Goal: Transaction & Acquisition: Purchase product/service

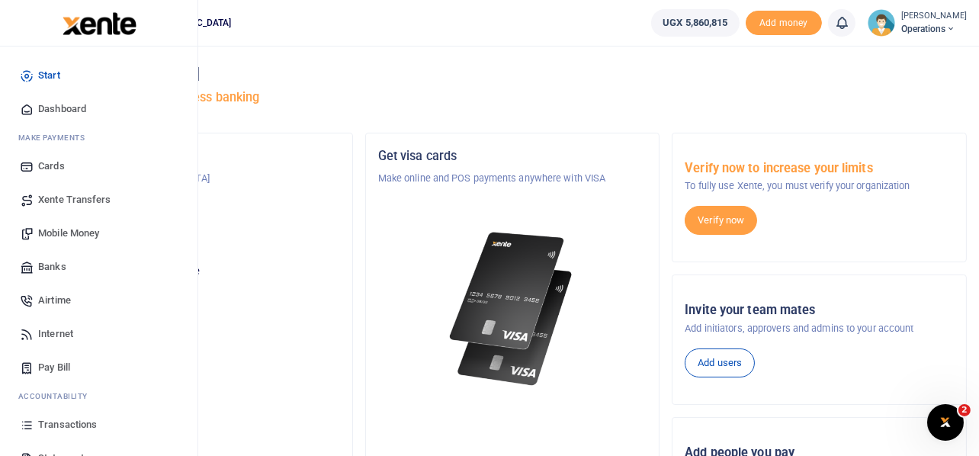
click at [71, 229] on span "Mobile Money" at bounding box center [68, 233] width 61 height 15
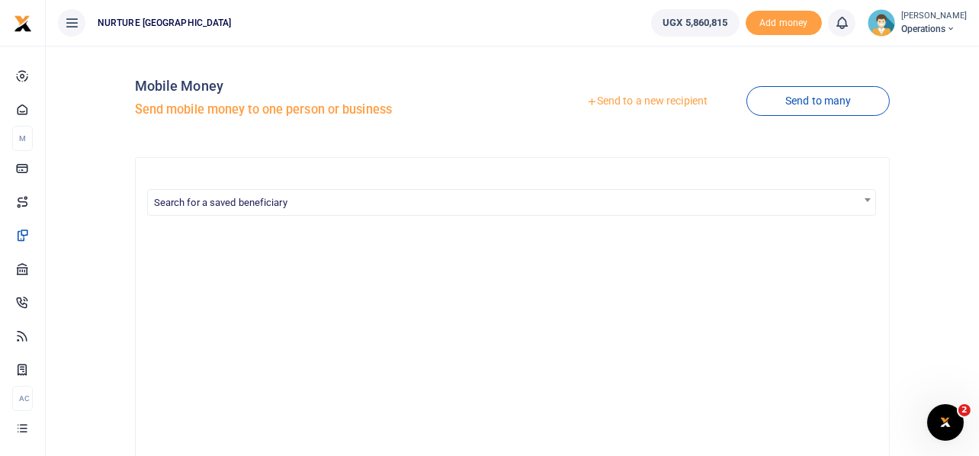
click at [658, 97] on link "Send to a new recipient" at bounding box center [646, 101] width 199 height 27
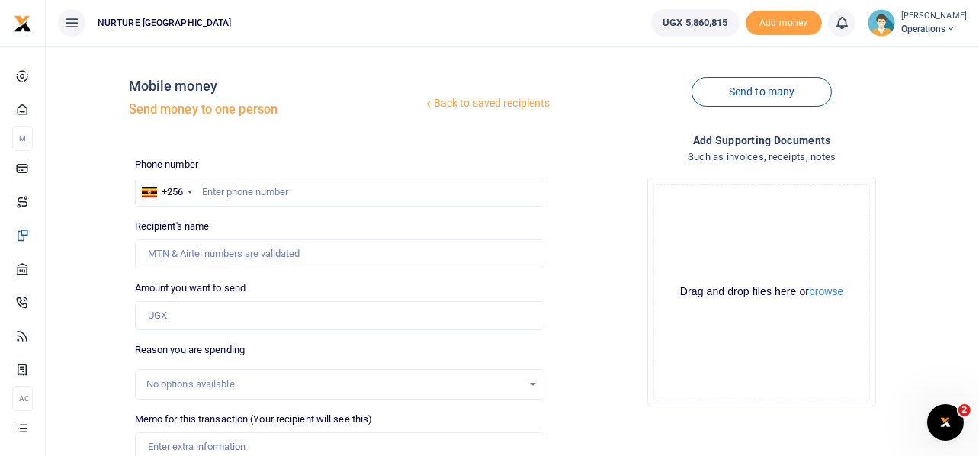
click at [596, 230] on div "Drop your files here Drag and drop files here or browse Powered by Uppy" at bounding box center [762, 291] width 410 height 253
drag, startPoint x: 582, startPoint y: 350, endPoint x: 567, endPoint y: 355, distance: 15.4
click at [567, 355] on div "Drop your files here Drag and drop files here or browse Powered by Uppy" at bounding box center [762, 291] width 410 height 253
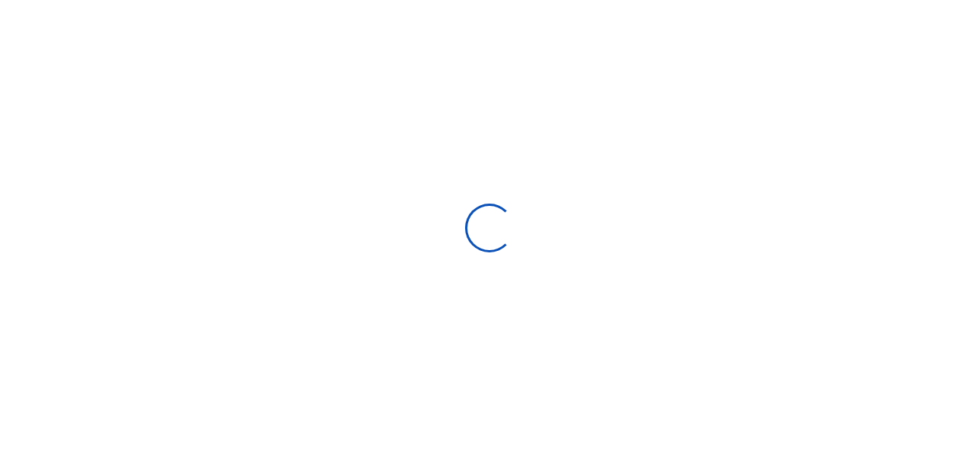
select select
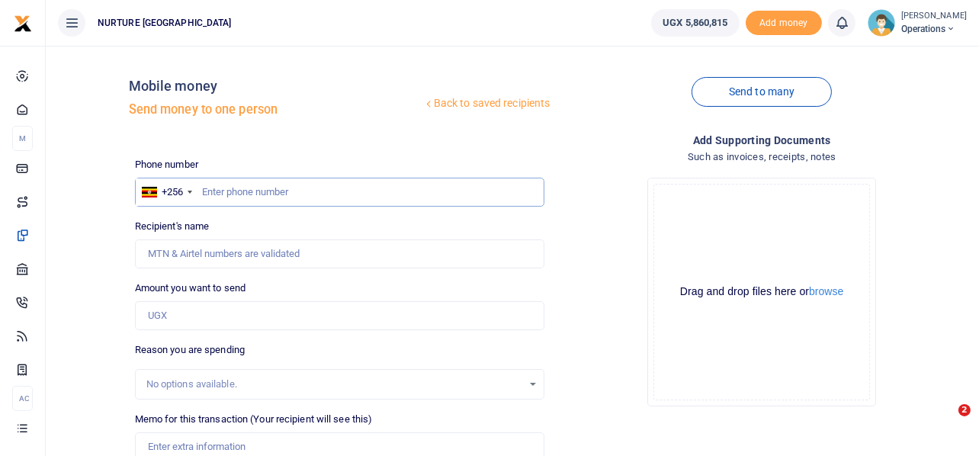
click at [283, 187] on input "text" at bounding box center [340, 192] width 410 height 29
click at [278, 188] on input "text" at bounding box center [340, 192] width 410 height 29
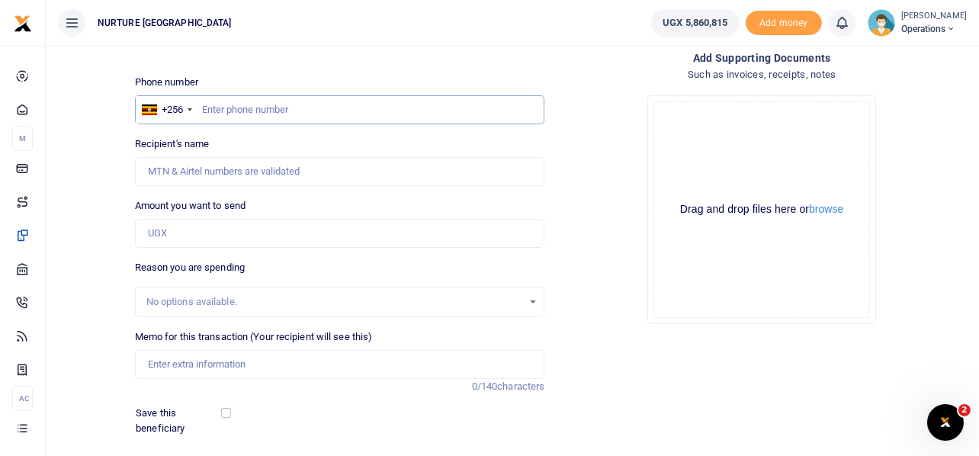
scroll to position [219, 0]
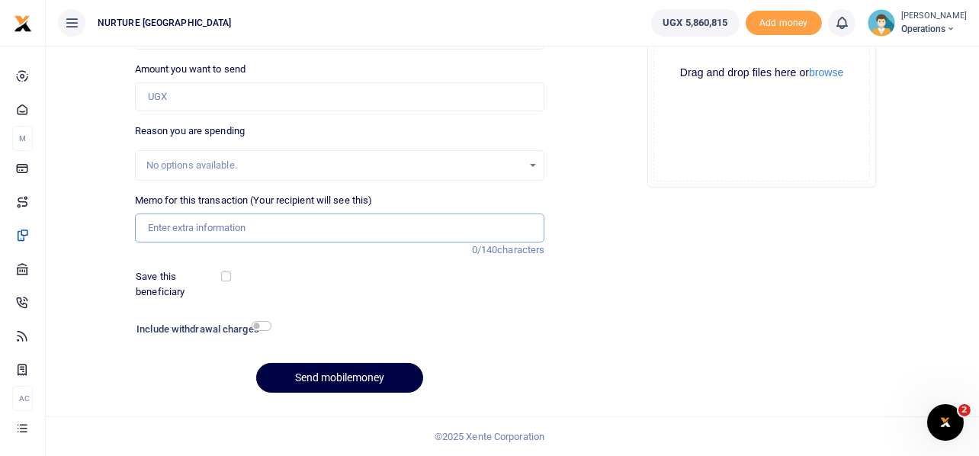
click at [273, 229] on input "Memo for this transaction (Your recipient will see this)" at bounding box center [340, 227] width 410 height 29
paste input "Payment for printing flyers for the mobilization of 2026 learners for the youth…"
click at [509, 227] on input "Payment for printing flyers for the mobilization of 2026 learners for the youth…" at bounding box center [340, 227] width 410 height 29
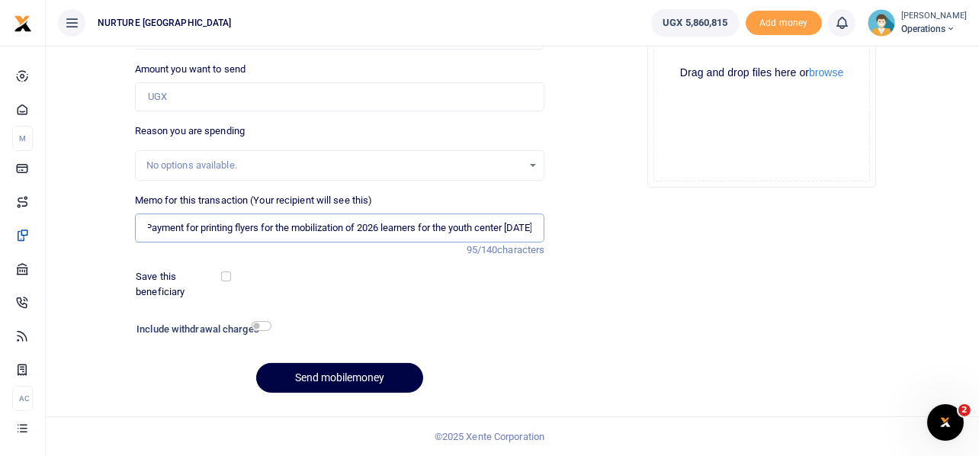
type input "Payment for printing flyers for the mobilization of 2026 learners for the youth…"
click at [244, 97] on input "Amount you want to send" at bounding box center [340, 96] width 410 height 29
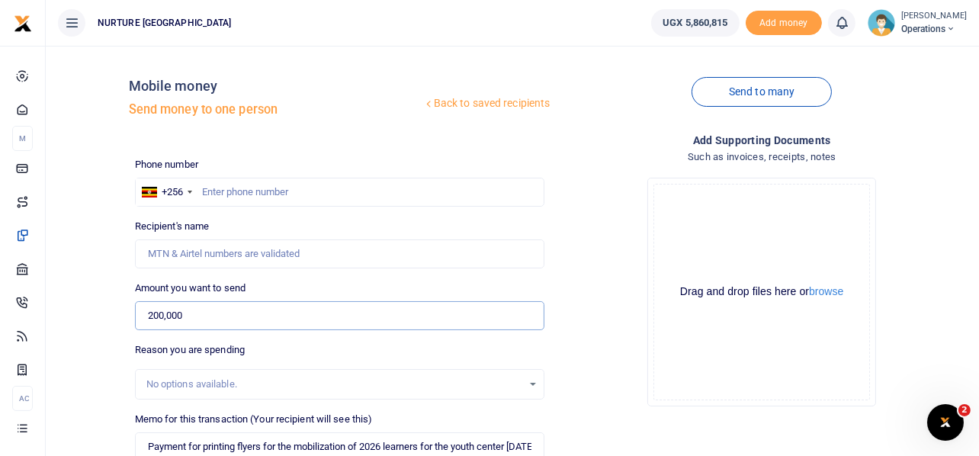
type input "200,000"
click at [267, 199] on input "text" at bounding box center [340, 192] width 410 height 29
click at [247, 196] on input "text" at bounding box center [340, 192] width 410 height 29
paste input "256703147718"
type input "256703147718"
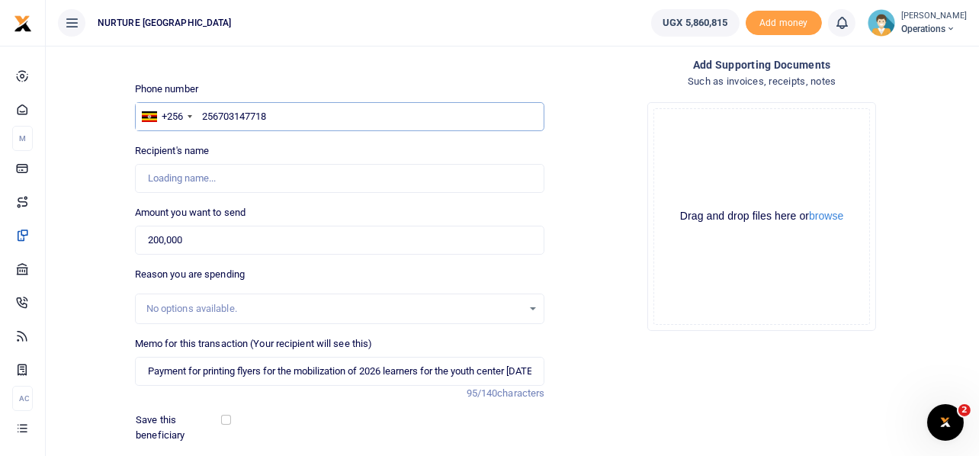
type input "[PERSON_NAME]"
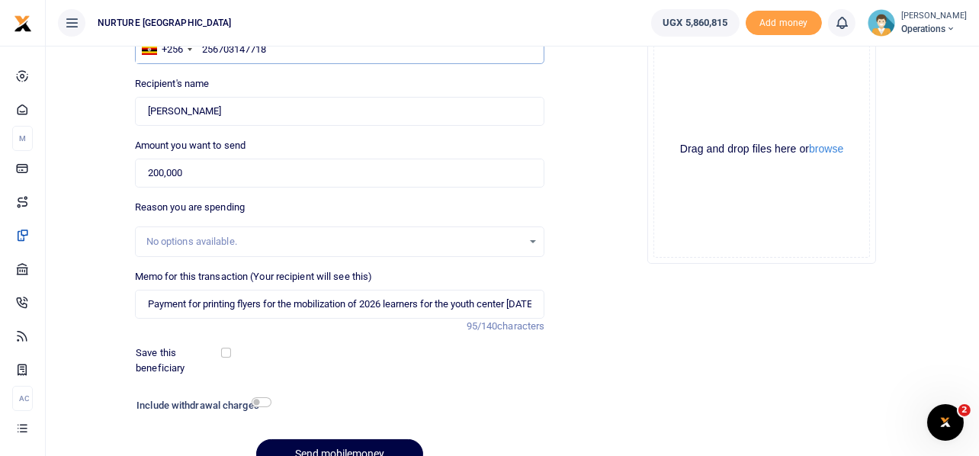
scroll to position [219, 0]
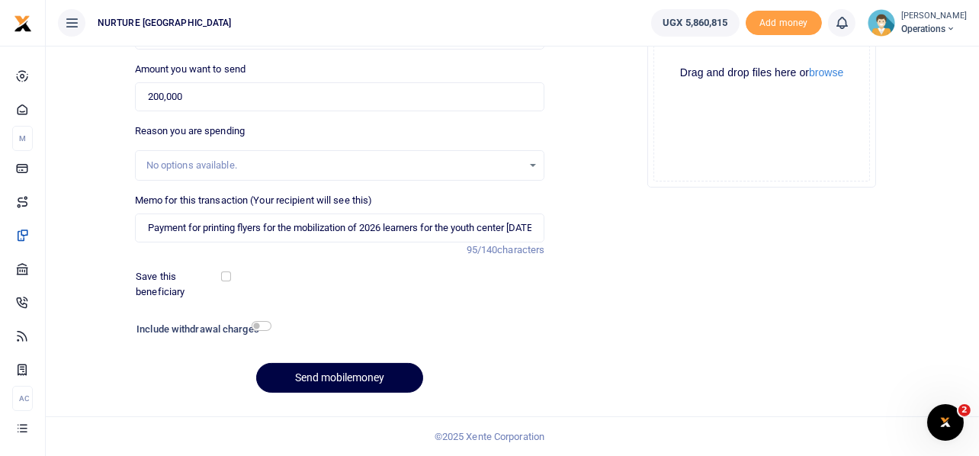
type input "256703147718"
click at [262, 331] on h6 "Include withdrawal charges" at bounding box center [200, 329] width 128 height 12
click at [262, 329] on input "checkbox" at bounding box center [262, 326] width 20 height 10
checkbox input "true"
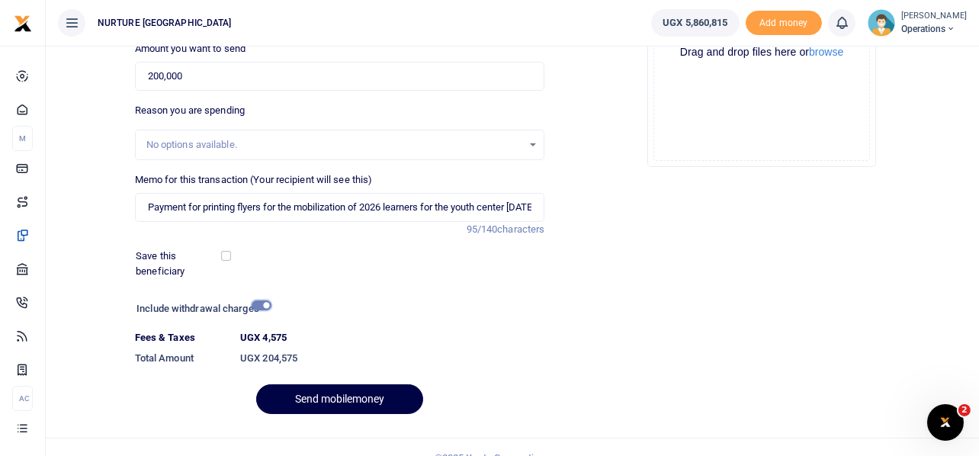
scroll to position [261, 0]
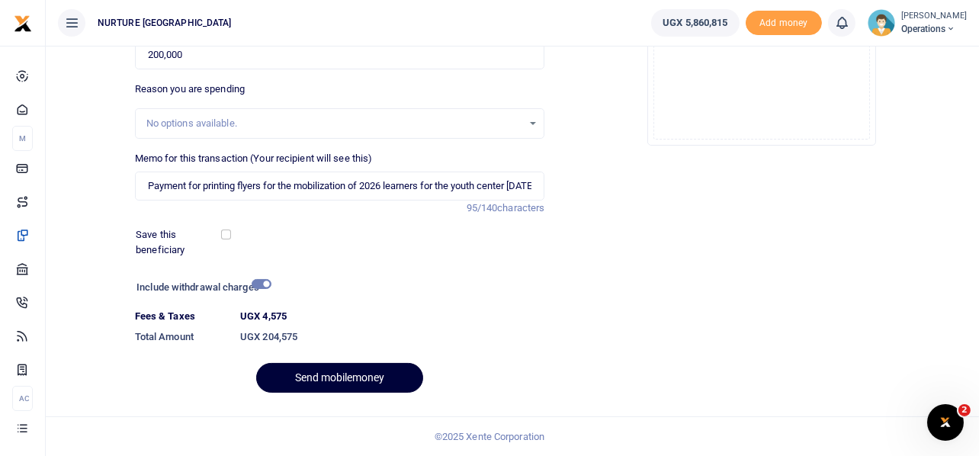
click at [366, 374] on button "Send mobilemoney" at bounding box center [339, 378] width 167 height 30
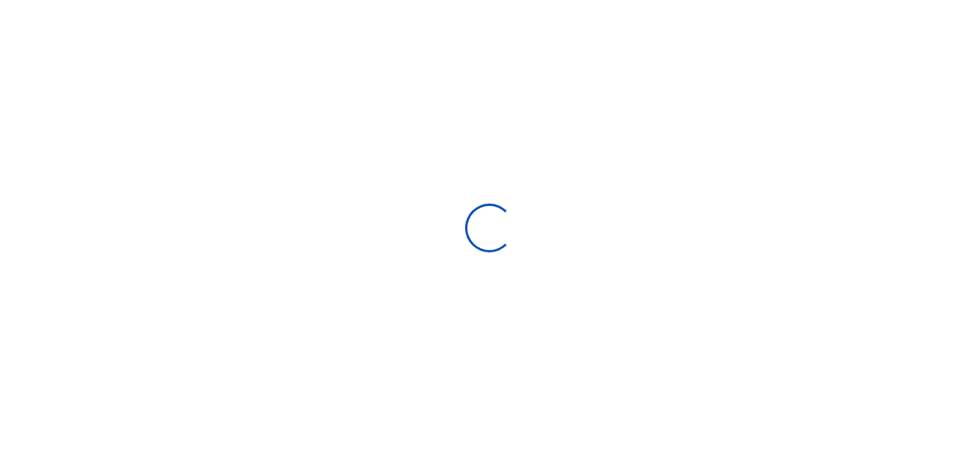
select select
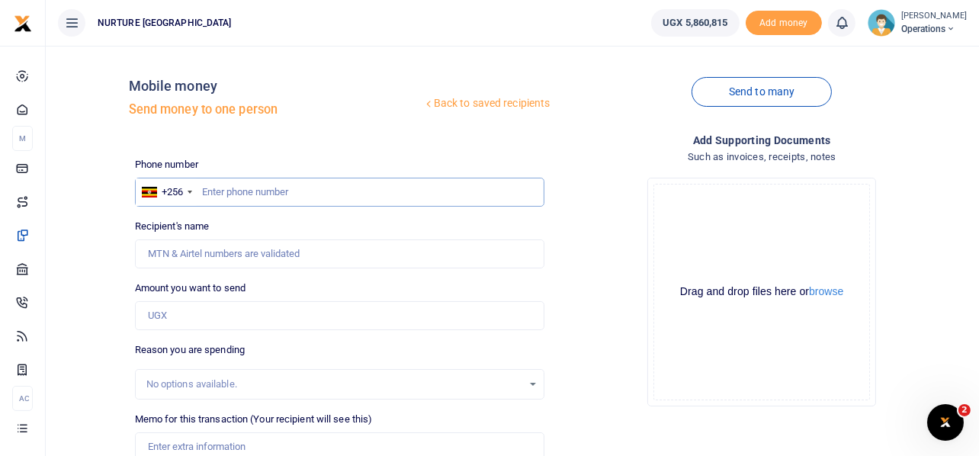
click at [253, 201] on input "text" at bounding box center [340, 192] width 410 height 29
type input "777841357"
type input "Hamza Chuka"
type input "777841357"
click at [192, 326] on input "Amount you want to send" at bounding box center [340, 315] width 410 height 29
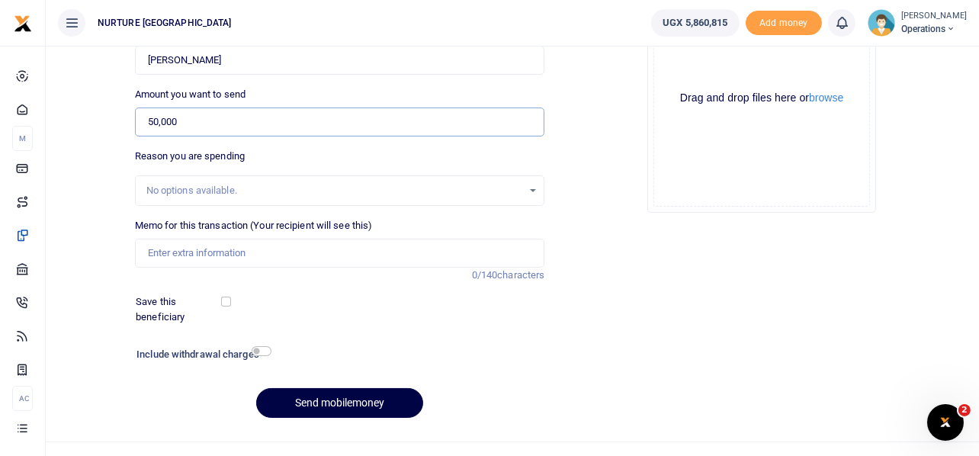
scroll to position [219, 0]
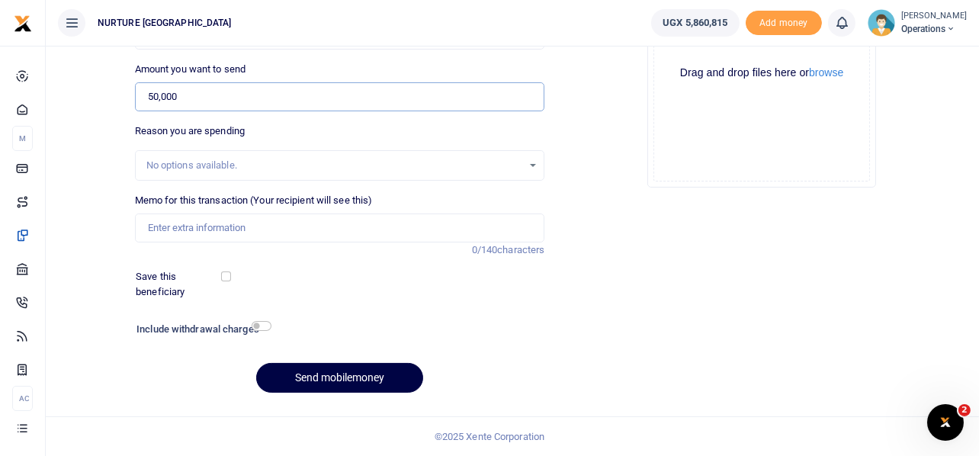
type input "50,000"
click at [231, 221] on input "Memo for this transaction (Your recipient will see this)" at bounding box center [340, 227] width 410 height 29
paste input "Payment for printing flyers for the mobilization of 2026 learners for the youth…"
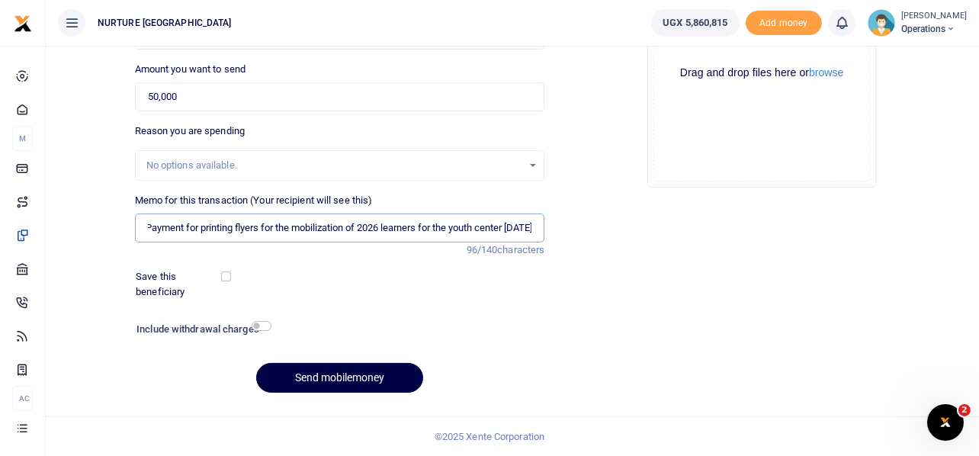
scroll to position [0, 0]
click at [265, 221] on input "Payment for printing flyers for the mobilization of 2026 learners for the youth…" at bounding box center [340, 227] width 410 height 29
drag, startPoint x: 263, startPoint y: 222, endPoint x: 124, endPoint y: 221, distance: 138.8
click at [124, 221] on div "Back to saved recipients Mobile money Send money to one person Send to many Pho…" at bounding box center [512, 122] width 921 height 566
click at [470, 226] on input "Facilitation for the mobilization of 2026 learners for the youth center Sept 20…" at bounding box center [340, 227] width 410 height 29
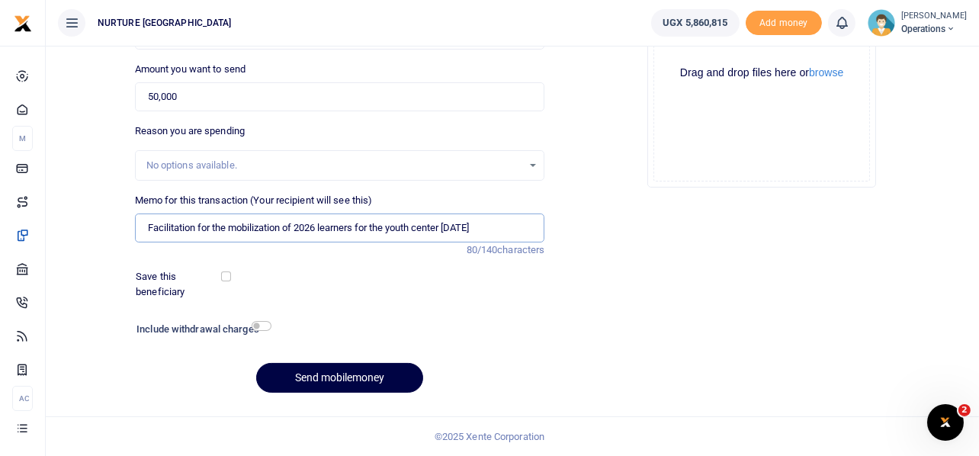
type input "Facilitation for the mobilization of 2026 learners for the youth center [DATE]"
click at [262, 326] on input "checkbox" at bounding box center [262, 326] width 20 height 10
checkbox input "true"
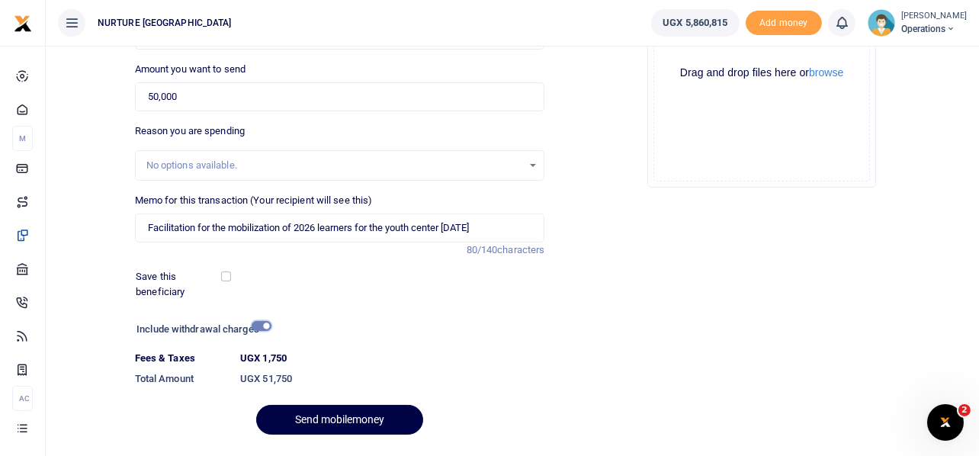
scroll to position [261, 0]
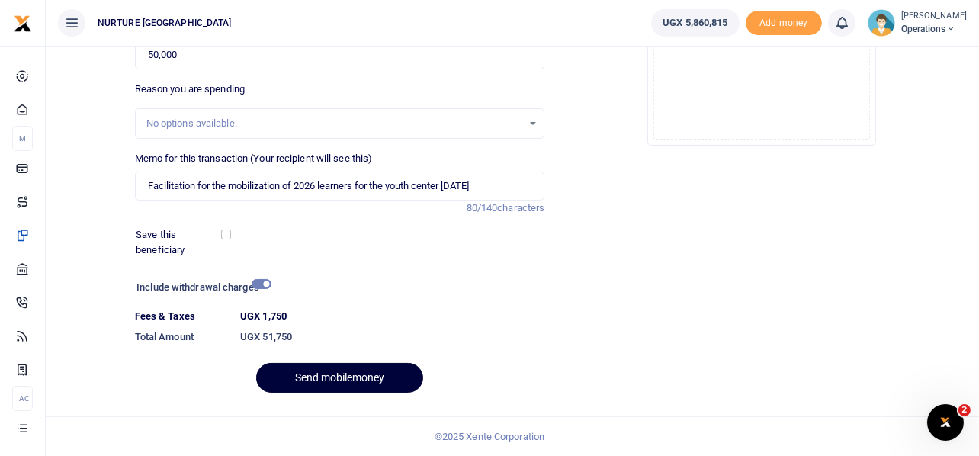
click at [352, 368] on button "Send mobilemoney" at bounding box center [339, 378] width 167 height 30
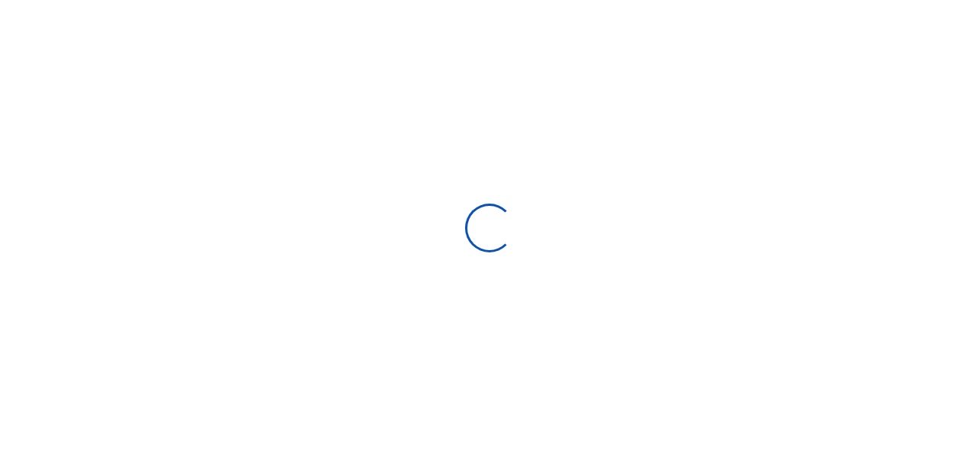
select select
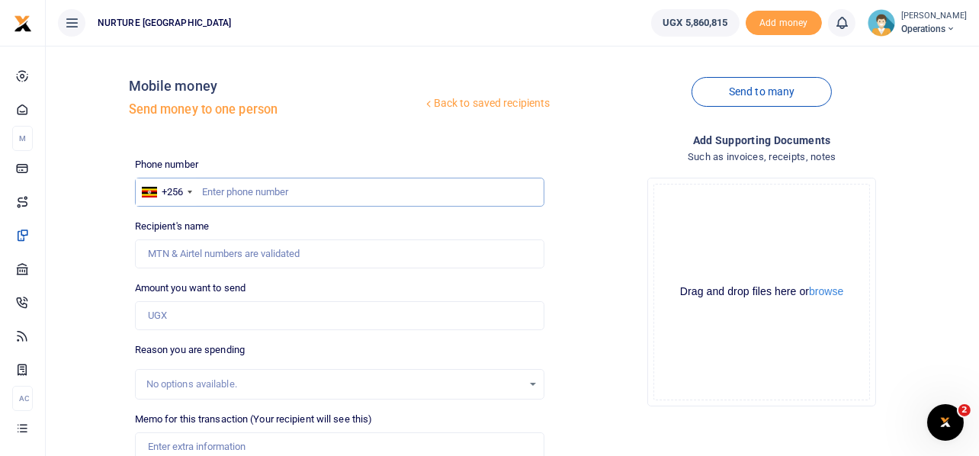
click at [264, 191] on input "text" at bounding box center [340, 192] width 410 height 29
type input "7"
click at [230, 192] on input "text" at bounding box center [340, 192] width 410 height 29
paste input "256703147718"
type input "256703147718"
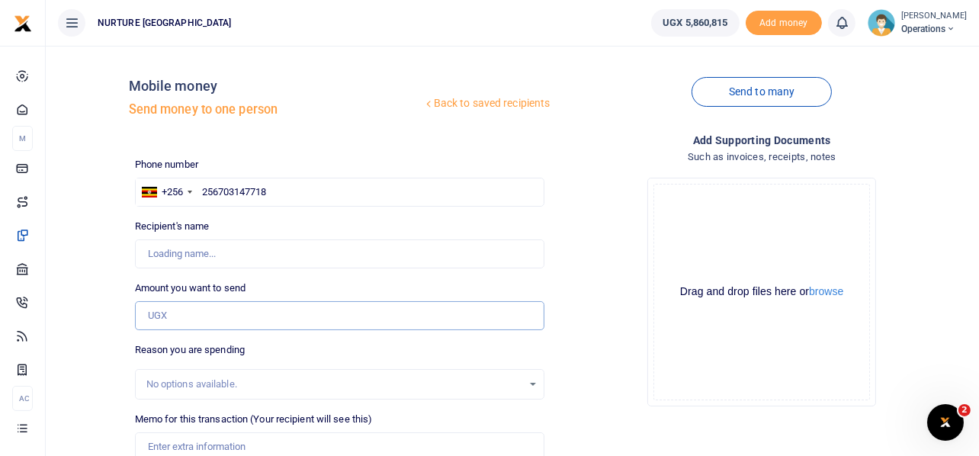
click at [199, 310] on input "Amount you want to send" at bounding box center [340, 315] width 410 height 29
type input "[PERSON_NAME]"
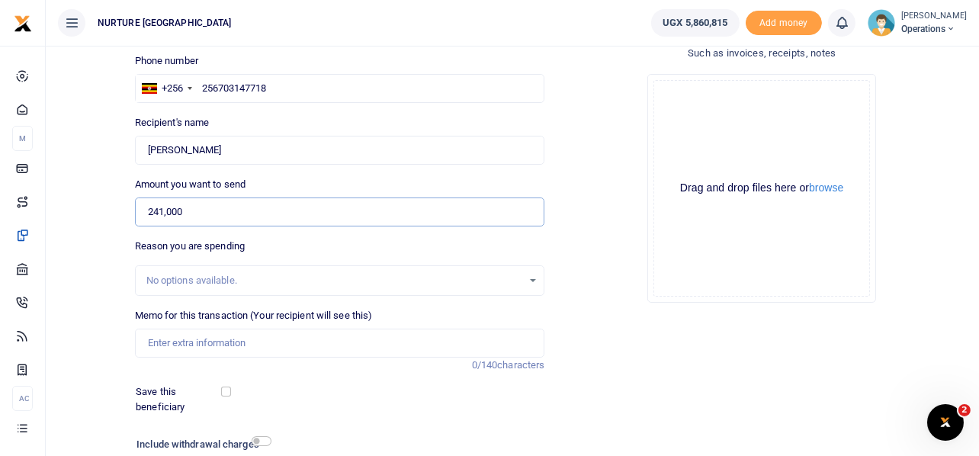
scroll to position [117, 0]
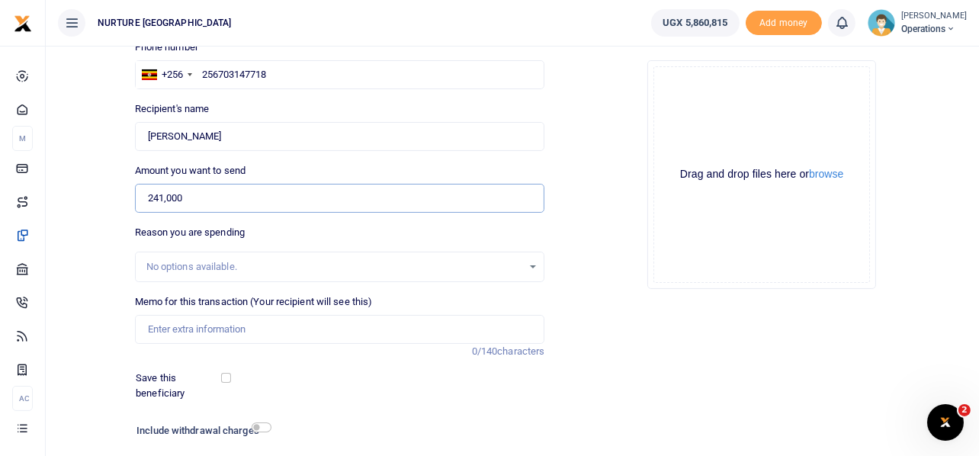
type input "241,000"
click at [208, 326] on input "Memo for this transaction (Your recipient will see this)" at bounding box center [340, 329] width 410 height 29
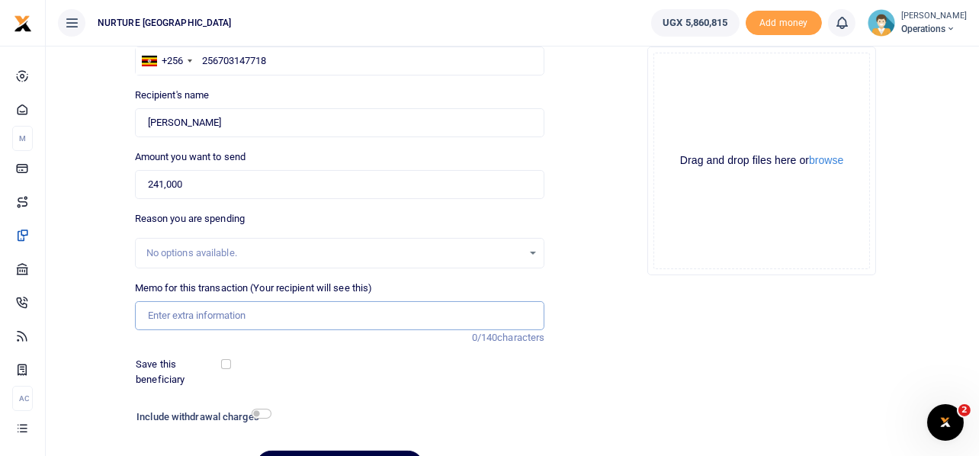
click at [236, 313] on input "Memo for this transaction (Your recipient will see this)" at bounding box center [340, 315] width 410 height 29
paste input "Payment for supply of banner flash disk Hdmi cable and certificates for PAIRs t…"
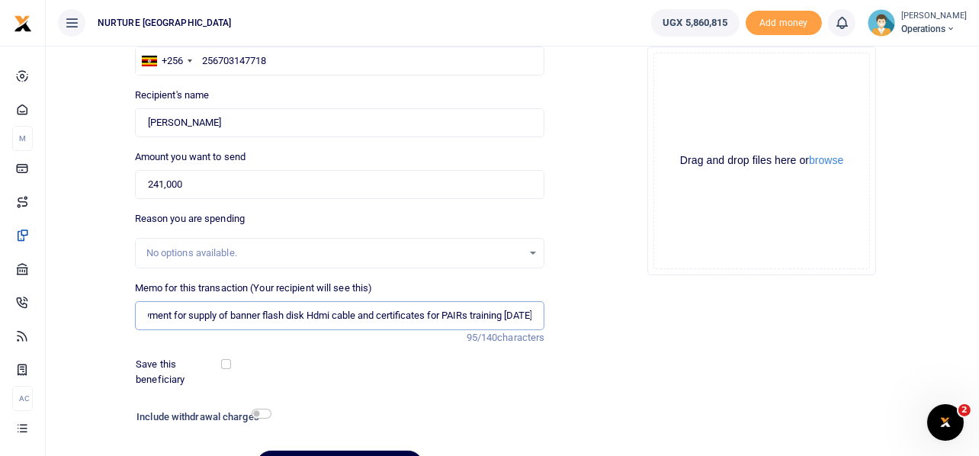
scroll to position [0, 0]
drag, startPoint x: 247, startPoint y: 313, endPoint x: 445, endPoint y: 327, distance: 198.7
click at [445, 327] on input "Payment for supply of banner flash disk Hdmi cable and certificates for PAIRs t…" at bounding box center [340, 315] width 410 height 29
click at [368, 316] on input "Payment for supply of stationery for PAIRs training Oct 2025" at bounding box center [340, 315] width 410 height 29
click at [429, 313] on input "Payment for supply of stationery for PAIRs training Oct 2025" at bounding box center [340, 315] width 410 height 29
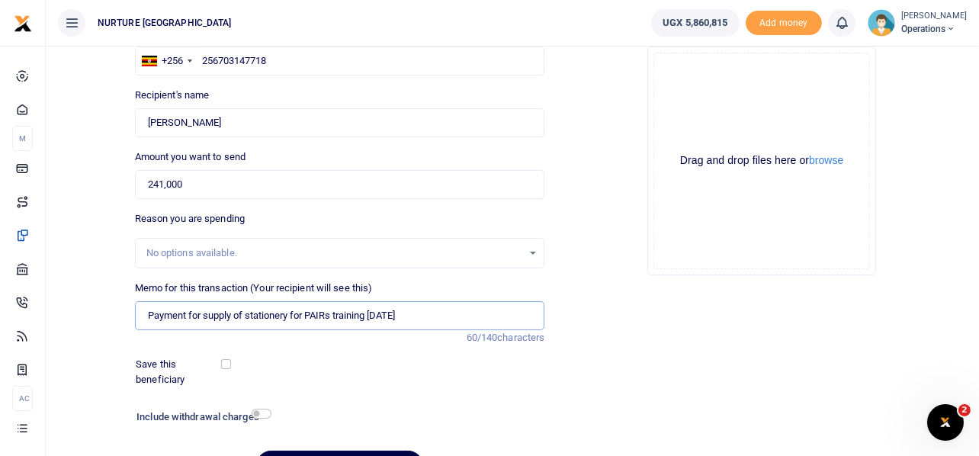
type input "Payment for supply of stationery for PAIRs training Oct 2025"
click at [263, 411] on input "checkbox" at bounding box center [262, 414] width 20 height 10
checkbox input "true"
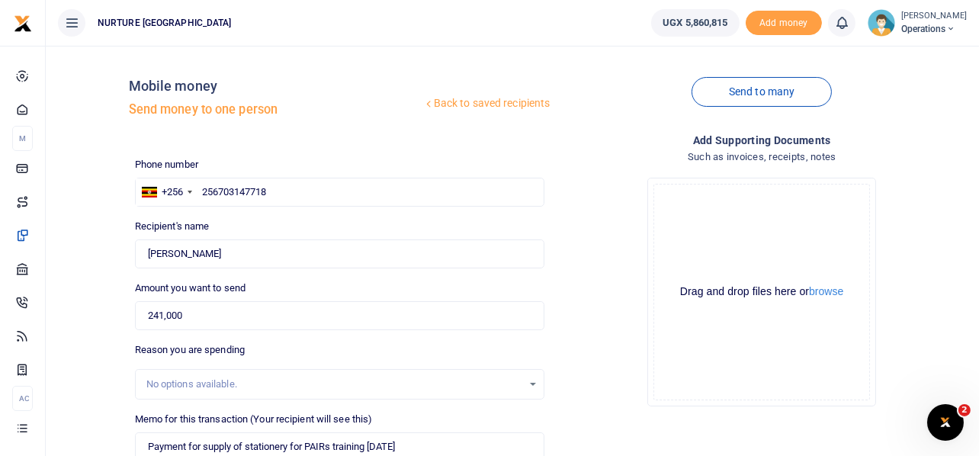
scroll to position [261, 0]
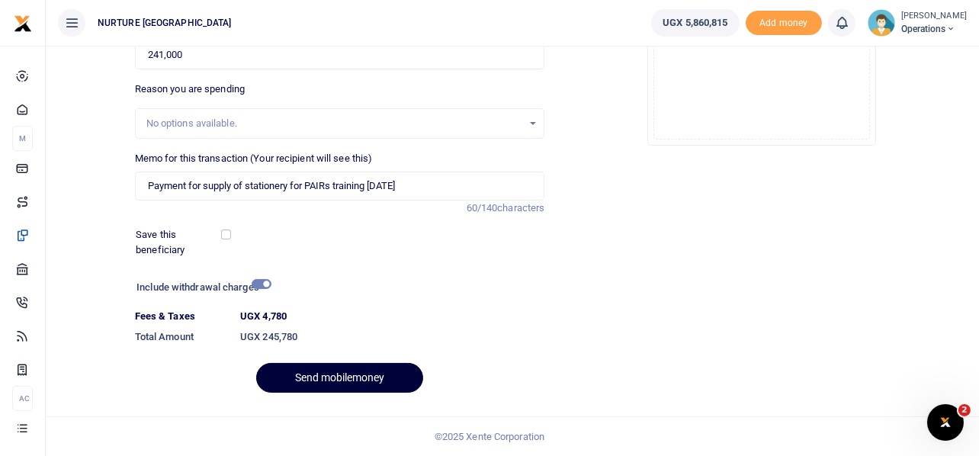
click at [334, 380] on button "Send mobilemoney" at bounding box center [339, 378] width 167 height 30
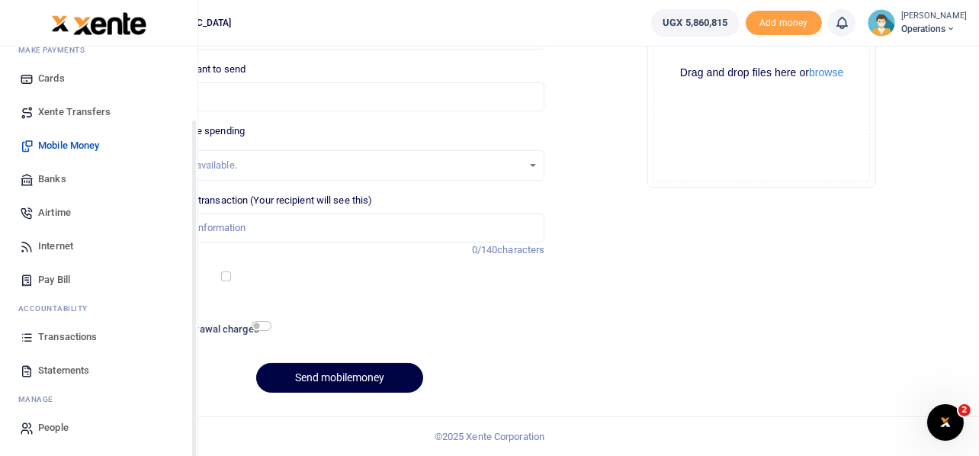
scroll to position [88, 0]
click at [72, 339] on span "Transactions" at bounding box center [67, 336] width 59 height 15
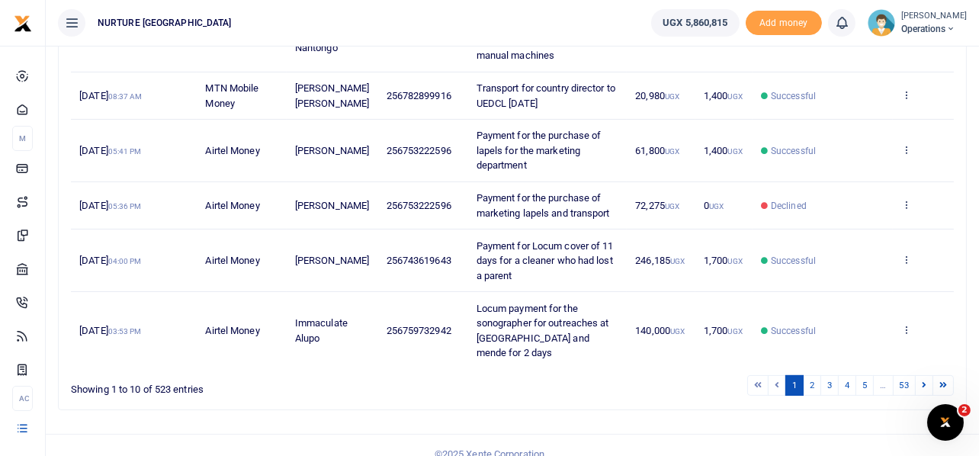
scroll to position [541, 0]
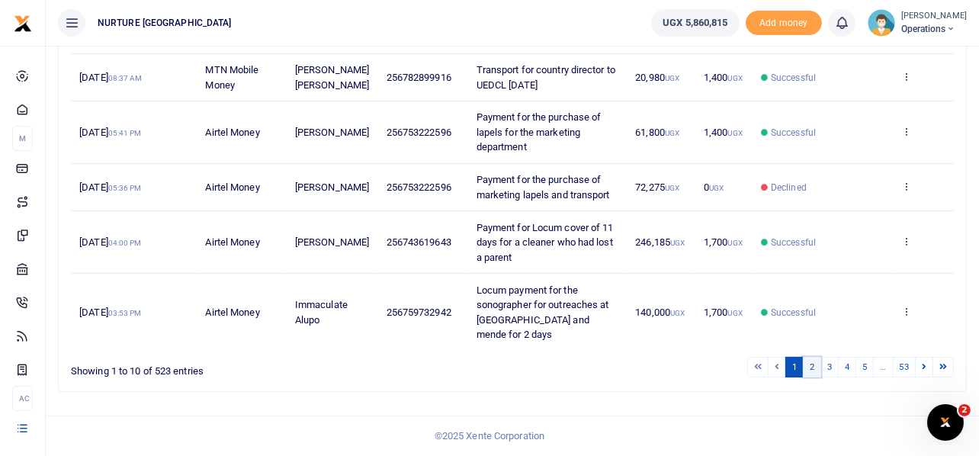
click at [805, 368] on link "2" at bounding box center [812, 367] width 18 height 21
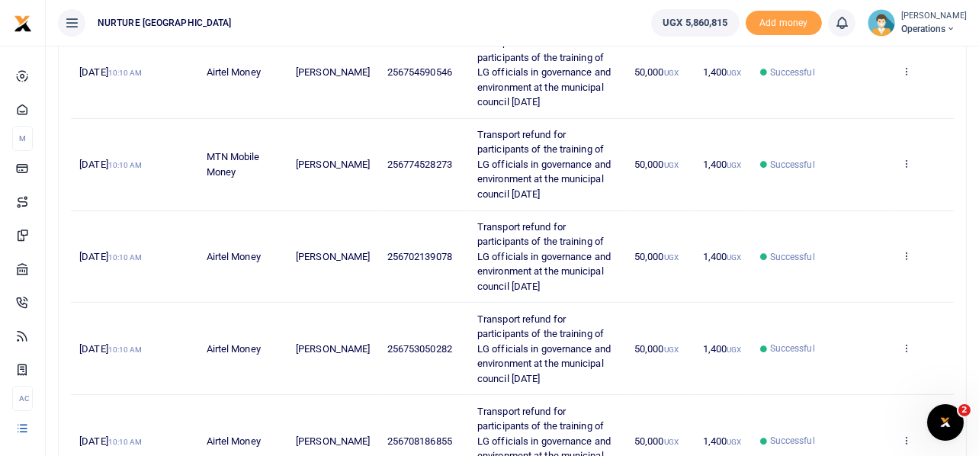
scroll to position [686, 0]
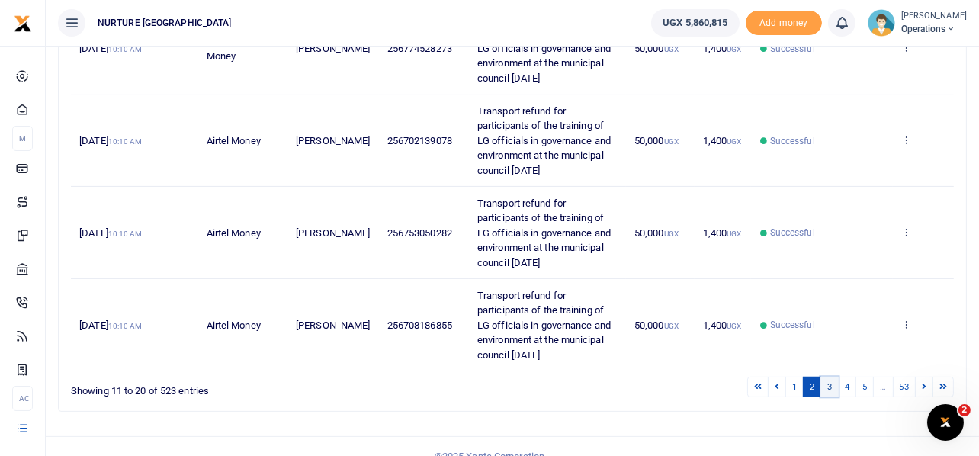
click at [832, 396] on link "3" at bounding box center [829, 387] width 18 height 21
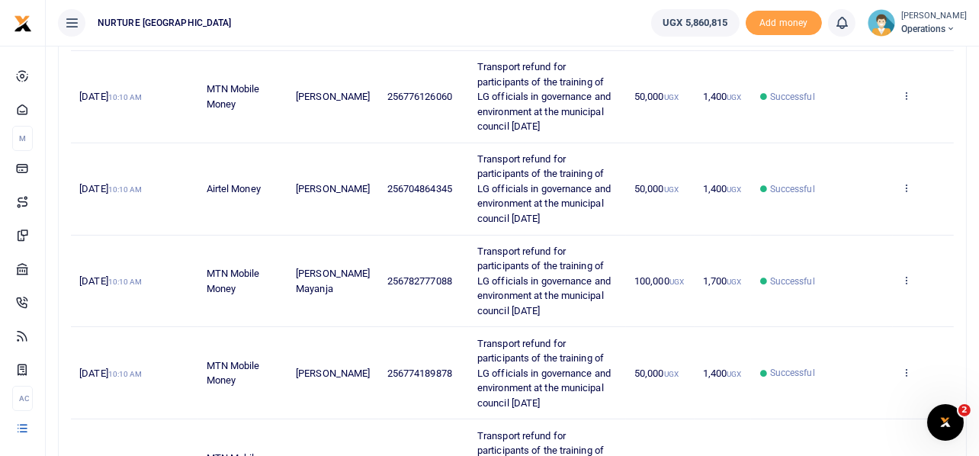
scroll to position [853, 0]
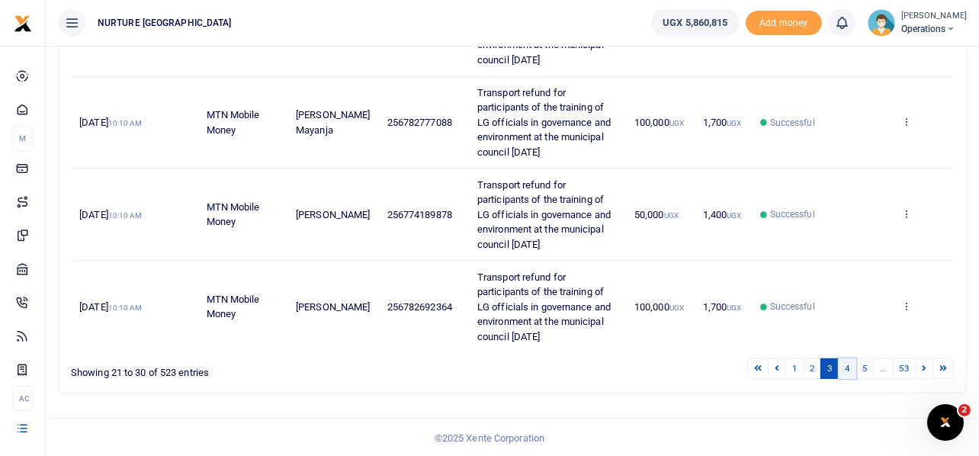
click at [844, 367] on link "4" at bounding box center [847, 368] width 18 height 21
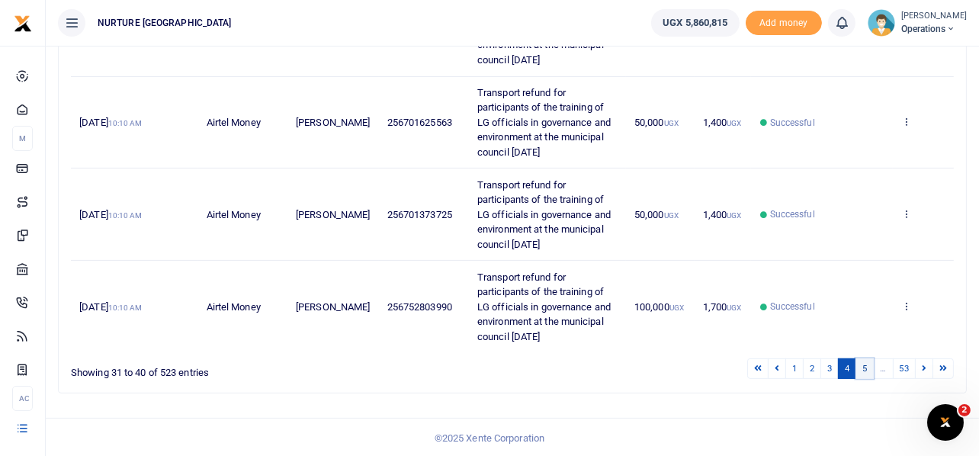
click at [862, 364] on link "5" at bounding box center [865, 368] width 18 height 21
click at [796, 361] on link "1" at bounding box center [793, 368] width 18 height 21
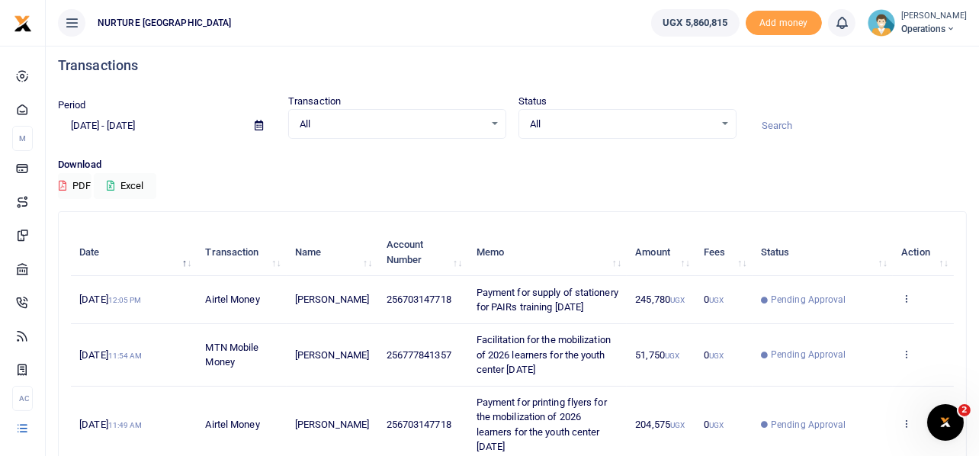
scroll to position [0, 0]
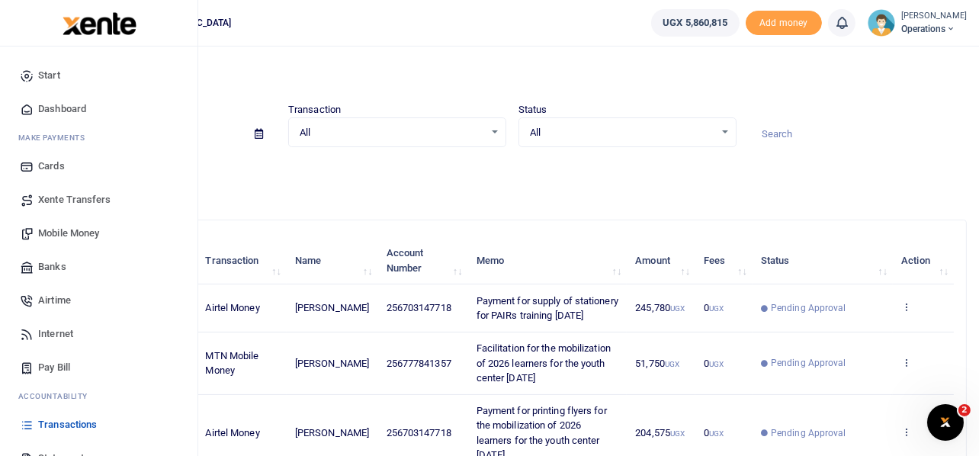
click at [57, 233] on span "Mobile Money" at bounding box center [68, 233] width 61 height 15
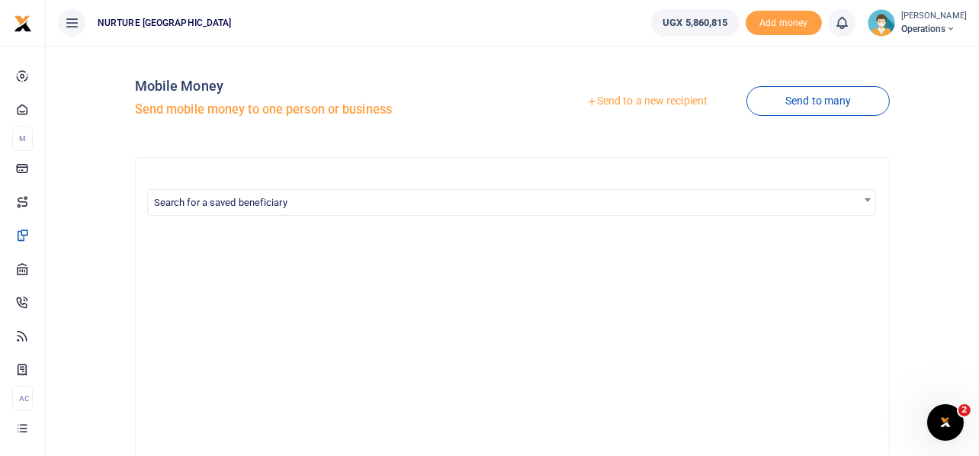
click at [672, 107] on link "Send to a new recipient" at bounding box center [646, 101] width 199 height 27
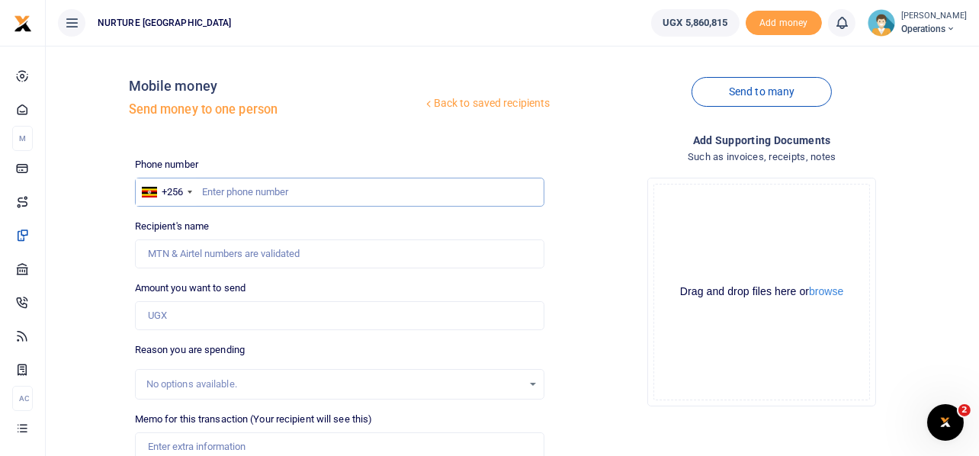
click at [348, 198] on input "text" at bounding box center [340, 192] width 410 height 29
type input "784458541"
type input "Daisy Agaba"
type input "784458541"
click at [287, 317] on input "Amount you want to send" at bounding box center [340, 315] width 410 height 29
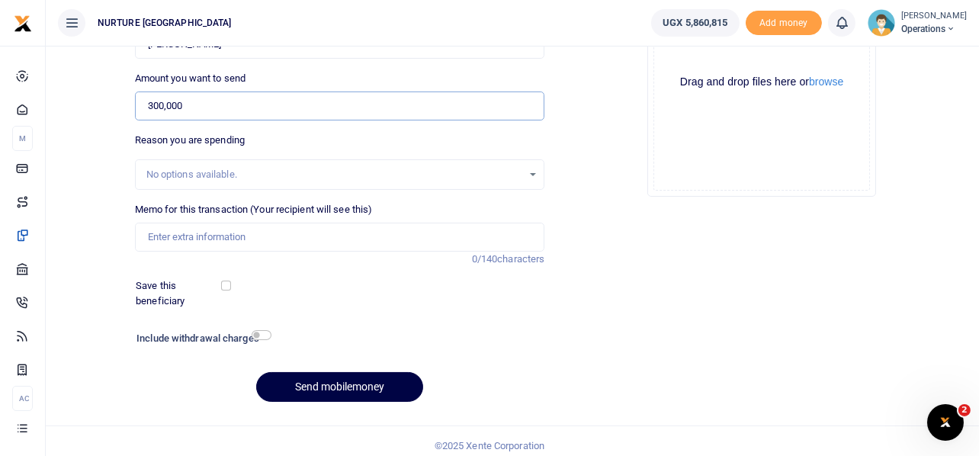
scroll to position [219, 0]
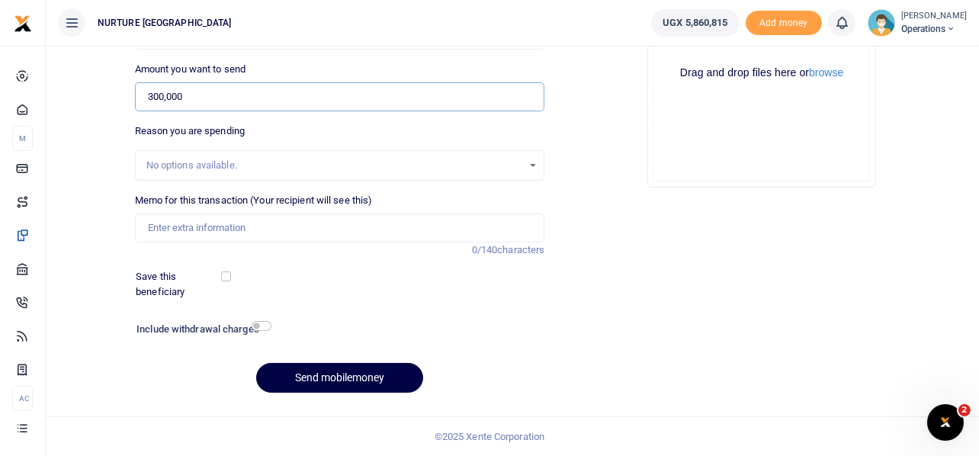
type input "300,000"
click at [249, 233] on input "Memo for this transaction (Your recipient will see this)" at bounding box center [340, 227] width 410 height 29
click at [217, 226] on input "Memo for this transaction (Your recipient will see this)" at bounding box center [340, 227] width 410 height 29
paste input "Payment for supply of banner flash disk Hdmi cable and certificates for PAIRs t…"
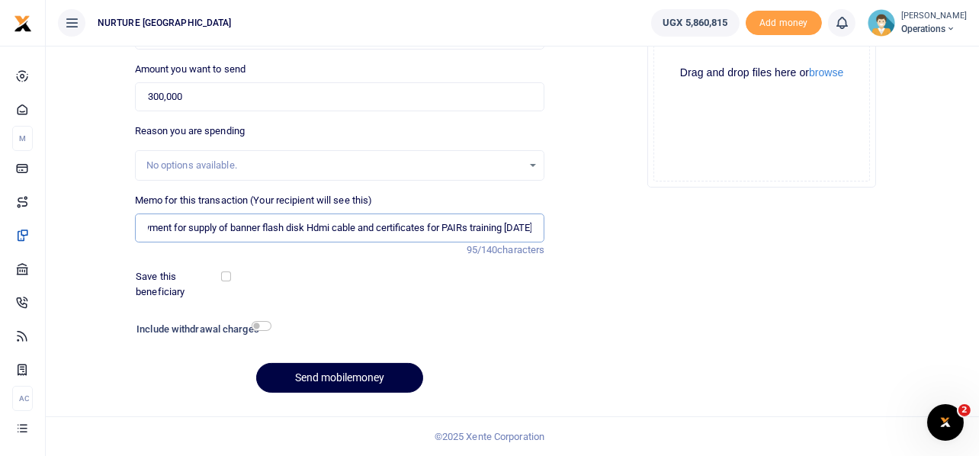
scroll to position [0, 0]
drag, startPoint x: 204, startPoint y: 225, endPoint x: 444, endPoint y: 230, distance: 239.5
click at [444, 230] on input "Payment for supply of banner flash disk Hdmi cable and certificates for PAIRs t…" at bounding box center [340, 227] width 410 height 29
click at [444, 230] on input "Payment for printing for PAIRs training Oct 2025" at bounding box center [340, 227] width 410 height 29
click at [237, 224] on input "Payment for printing for PAIRs training Oct 2025" at bounding box center [340, 227] width 410 height 29
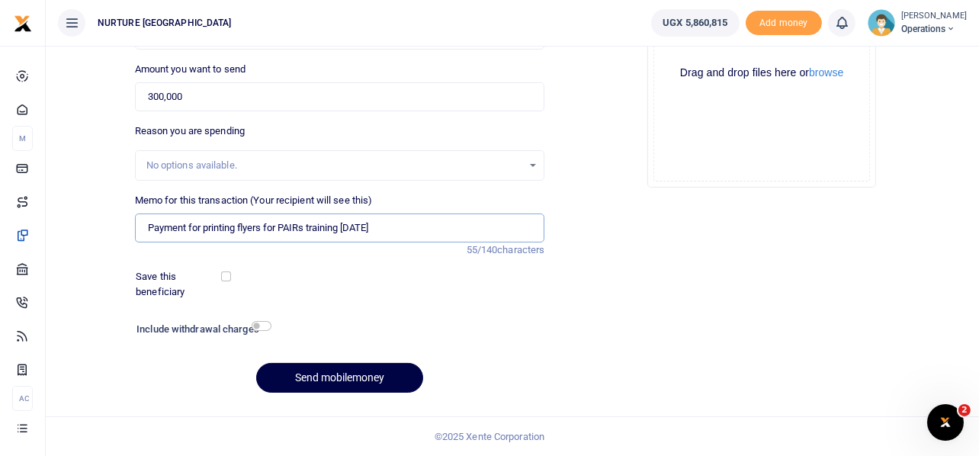
click at [277, 225] on input "Payment for printing flyers for PAIRs training Oct 2025" at bounding box center [340, 227] width 410 height 29
click at [502, 226] on input "Payment for printing flyers for mobilisation of 1000 OVC guardians PAIRs traini…" at bounding box center [340, 227] width 410 height 29
click at [502, 226] on input "Payment for printing flyers for mobilisation of 1000 OVC guardians Oct 2025" at bounding box center [340, 227] width 410 height 29
click at [303, 230] on input "Payment for printing flyers for mobilisation of 1000 OVC guardians Oct 2025" at bounding box center [340, 227] width 410 height 29
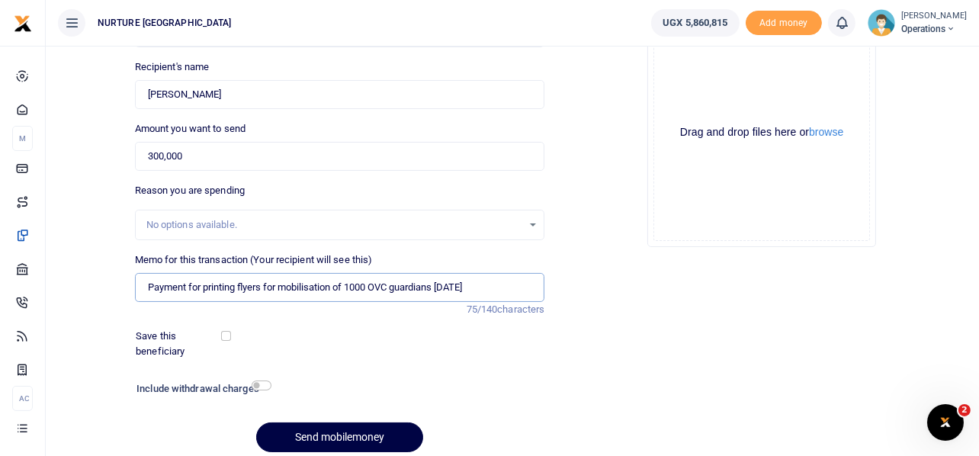
scroll to position [219, 0]
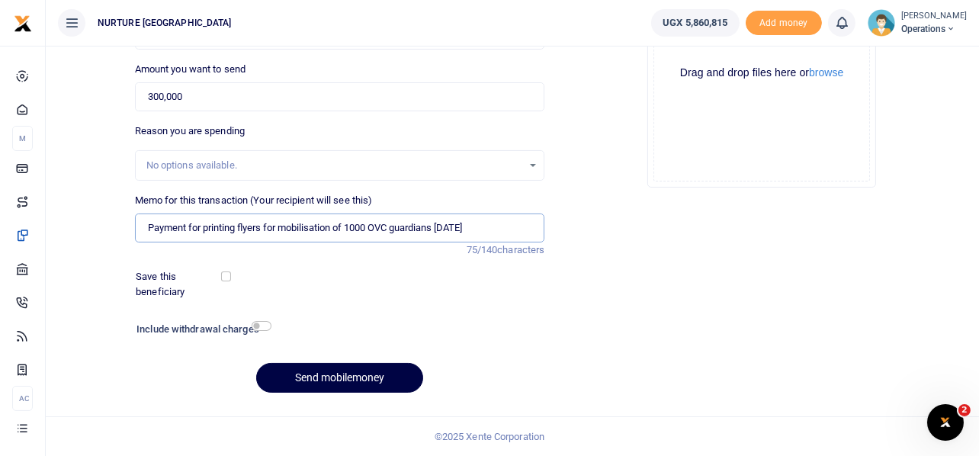
type input "Payment for printing flyers for mobilisation of 1000 OVC guardians Oct 2025"
click at [271, 326] on input "checkbox" at bounding box center [262, 326] width 20 height 10
checkbox input "true"
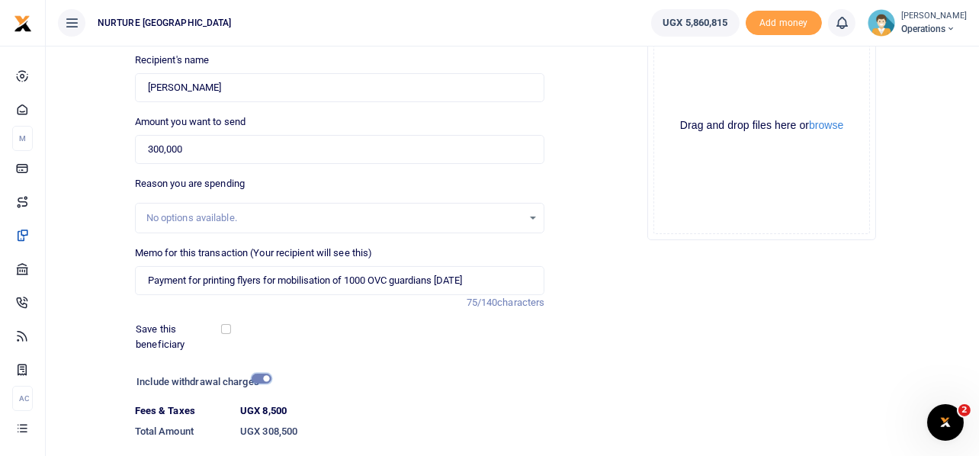
scroll to position [261, 0]
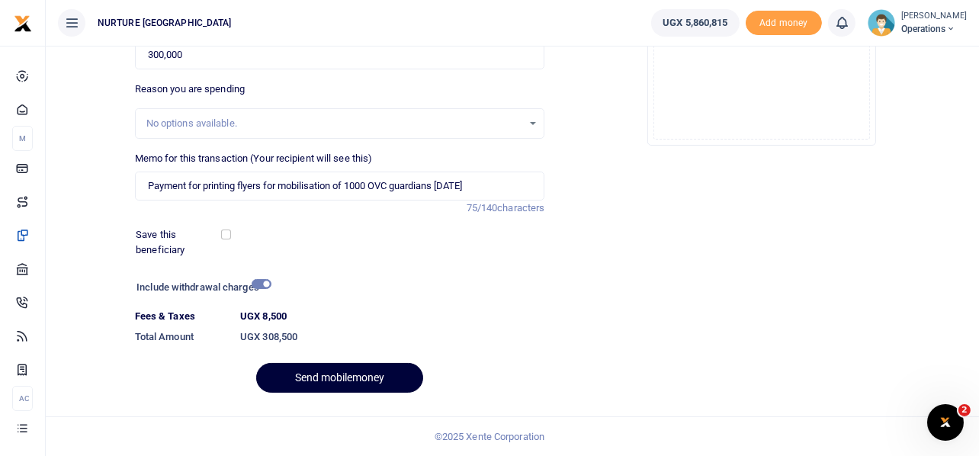
click at [357, 376] on button "Send mobilemoney" at bounding box center [339, 378] width 167 height 30
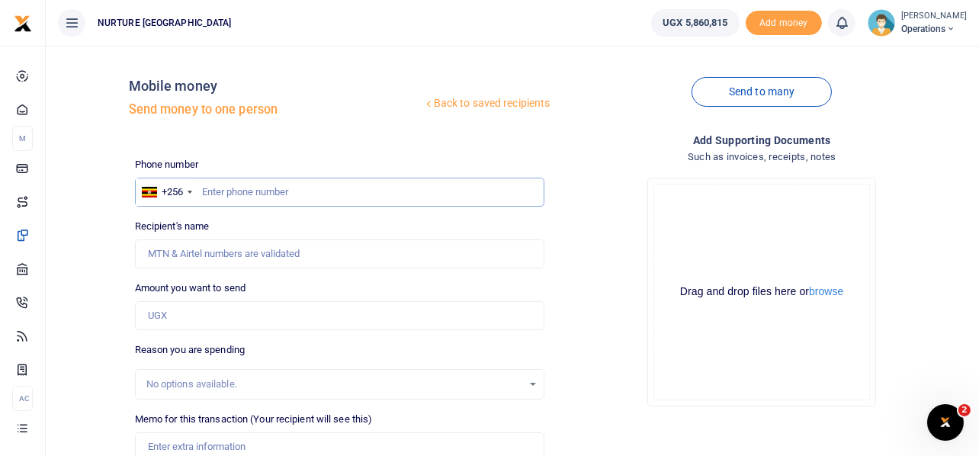
click at [285, 193] on input "text" at bounding box center [340, 192] width 410 height 29
click at [246, 187] on input "text" at bounding box center [340, 192] width 410 height 29
click at [612, 179] on div "Drop your files here Drag and drop files here or browse Powered by Uppy" at bounding box center [762, 291] width 410 height 253
click at [600, 172] on div "Drop your files here Drag and drop files here or browse Powered by Uppy" at bounding box center [762, 291] width 410 height 253
click at [594, 177] on div "Drop your files here Drag and drop files here or browse Powered by Uppy" at bounding box center [762, 291] width 410 height 253
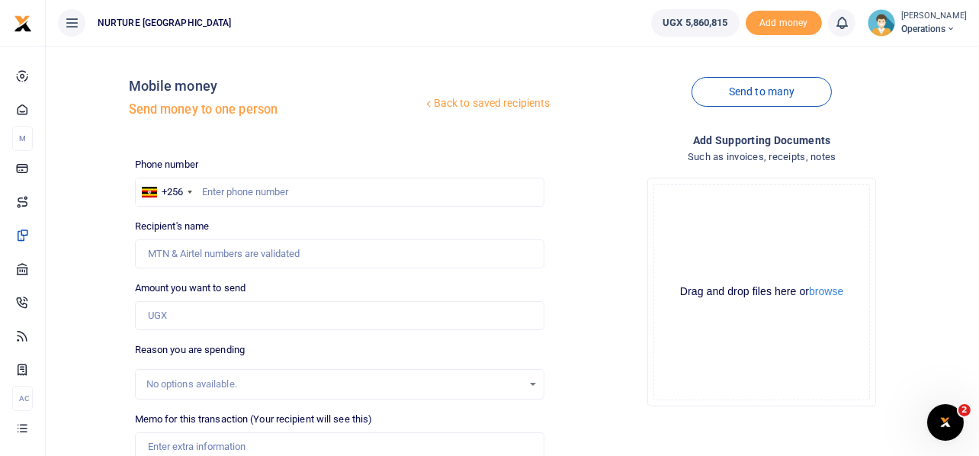
click at [599, 189] on div "Drop your files here Drag and drop files here or browse Powered by Uppy" at bounding box center [762, 291] width 410 height 253
click at [605, 193] on div "Drop your files here Drag and drop files here or browse Powered by Uppy" at bounding box center [762, 291] width 410 height 253
click at [592, 168] on div "Drop your files here Drag and drop files here or browse Powered by Uppy" at bounding box center [762, 291] width 410 height 253
click at [582, 174] on div "Drop your files here Drag and drop files here or browse Powered by Uppy" at bounding box center [762, 291] width 410 height 253
click at [278, 185] on input "text" at bounding box center [340, 192] width 410 height 29
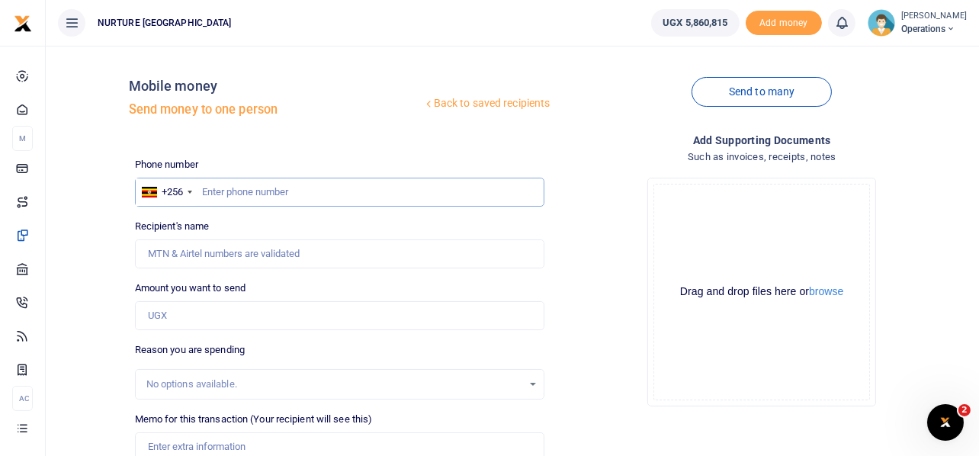
click at [278, 197] on input "text" at bounding box center [340, 192] width 410 height 29
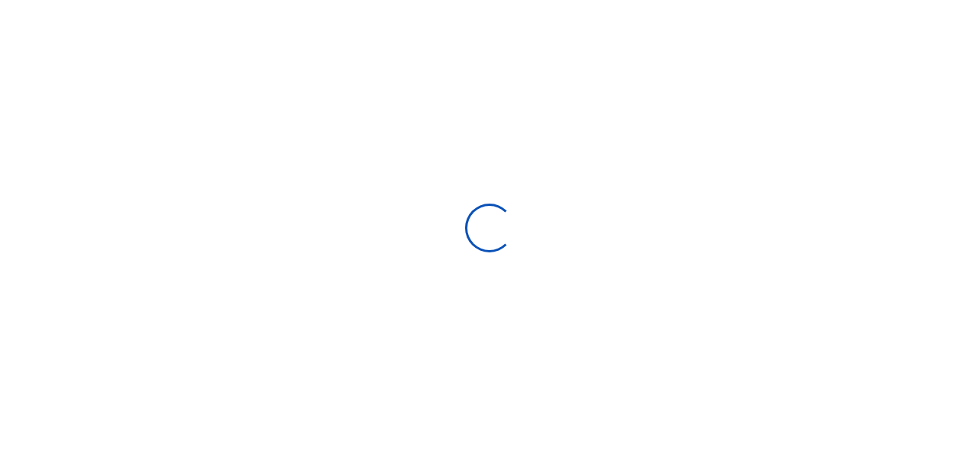
select select
